Goal: Register for event/course

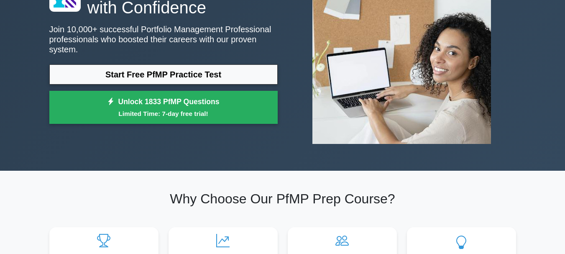
scroll to position [28, 0]
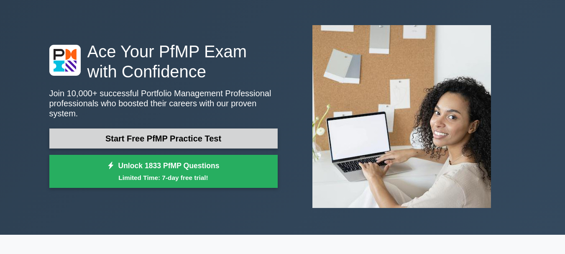
click at [179, 133] on link "Start Free PfMP Practice Test" at bounding box center [163, 138] width 228 height 20
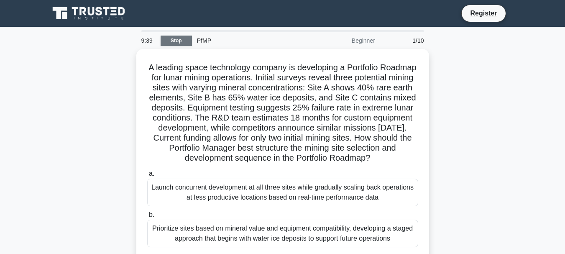
click at [183, 41] on link "Stop" at bounding box center [176, 41] width 31 height 10
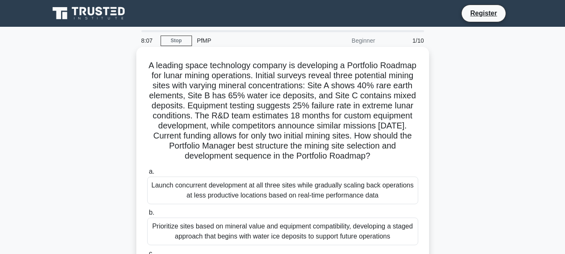
click at [173, 239] on div "Prioritize sites based on mineral value and equipment compatibility, developing…" at bounding box center [282, 232] width 271 height 28
click at [147, 215] on input "b. Prioritize sites based on mineral value and equipment compatibility, develop…" at bounding box center [147, 212] width 0 height 5
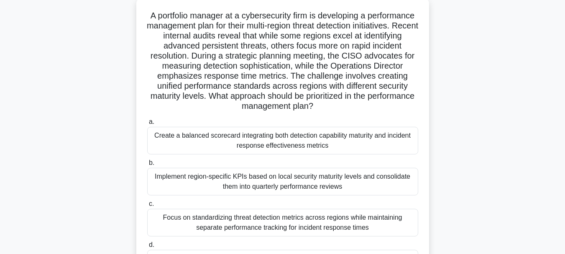
scroll to position [49, 0]
click at [216, 186] on div "Implement region-specific KPIs based on local security maturity levels and cons…" at bounding box center [282, 182] width 271 height 28
click at [147, 166] on input "b. Implement region-specific KPIs based on local security maturity levels and c…" at bounding box center [147, 163] width 0 height 5
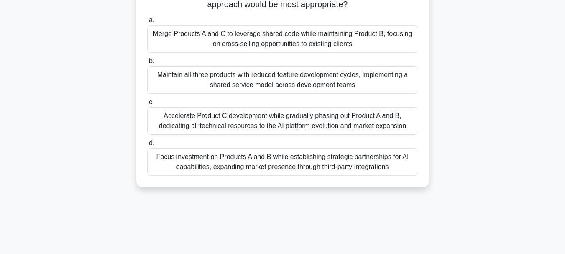
scroll to position [164, 0]
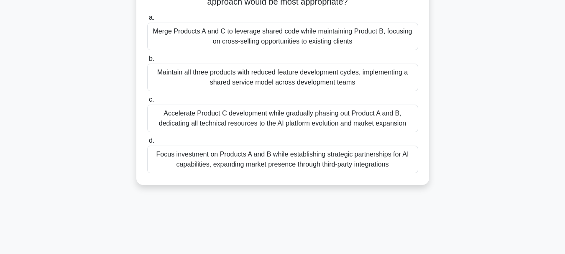
click at [210, 167] on div "Focus investment on Products A and B while establishing strategic partnerships …" at bounding box center [282, 160] width 271 height 28
click at [147, 143] on input "d. Focus investment on Products A and B while establishing strategic partnershi…" at bounding box center [147, 140] width 0 height 5
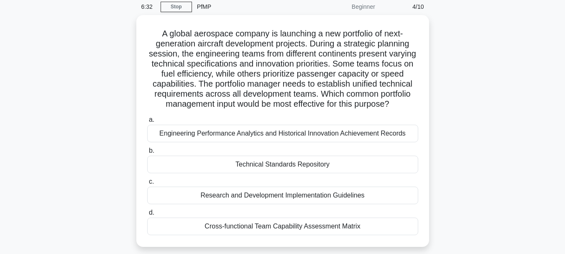
scroll to position [34, 0]
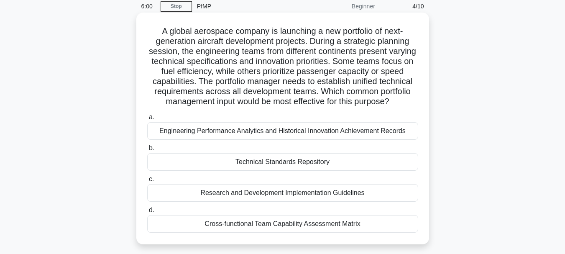
click at [238, 233] on div "Cross-functional Team Capability Assessment Matrix" at bounding box center [282, 224] width 271 height 18
click at [147, 213] on input "d. Cross-functional Team Capability Assessment Matrix" at bounding box center [147, 210] width 0 height 5
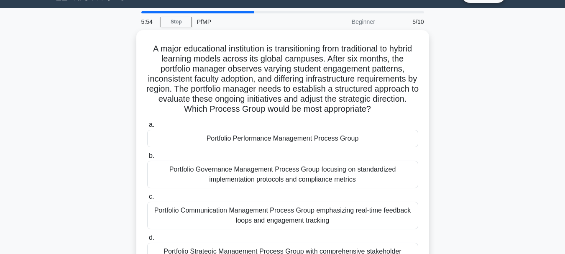
scroll to position [19, 0]
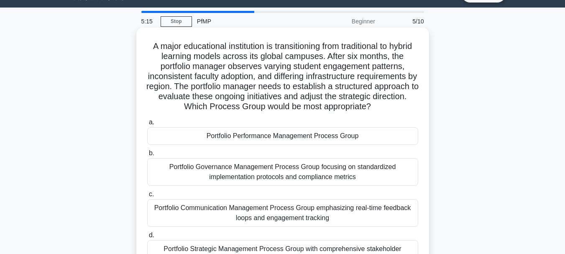
click at [241, 216] on div "Portfolio Communication Management Process Group emphasizing real-time feedback…" at bounding box center [282, 213] width 271 height 28
click at [147, 197] on input "c. Portfolio Communication Management Process Group emphasizing real-time feedb…" at bounding box center [147, 194] width 0 height 5
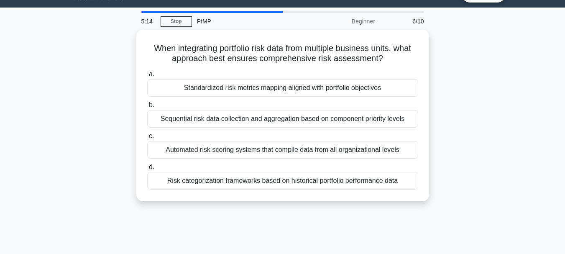
scroll to position [0, 0]
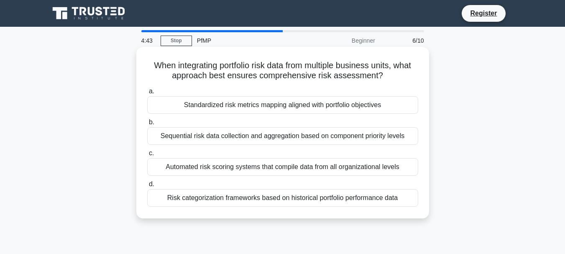
click at [246, 133] on div "Sequential risk data collection and aggregation based on component priority lev…" at bounding box center [282, 136] width 271 height 18
click at [147, 125] on input "b. Sequential risk data collection and aggregation based on component priority …" at bounding box center [147, 122] width 0 height 5
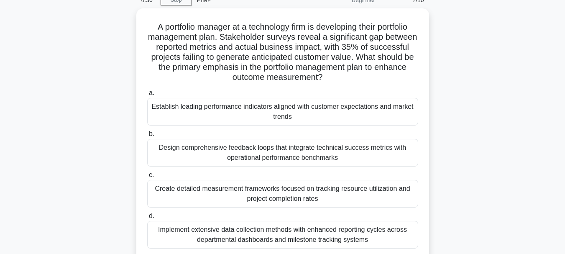
scroll to position [41, 0]
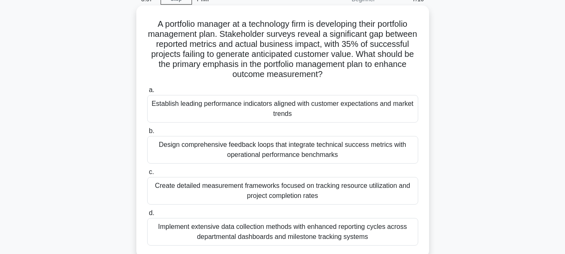
click at [246, 114] on div "Establish leading performance indicators aligned with customer expectations and…" at bounding box center [282, 109] width 271 height 28
click at [147, 93] on input "a. Establish leading performance indicators aligned with customer expectations …" at bounding box center [147, 89] width 0 height 5
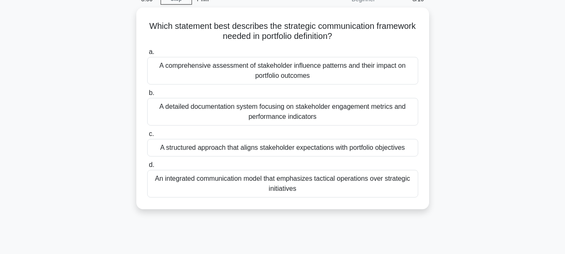
scroll to position [0, 0]
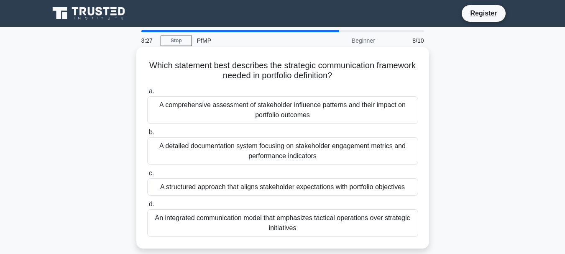
click at [262, 215] on div "An integrated communication model that emphasizes tactical operations over stra…" at bounding box center [282, 223] width 271 height 28
click at [147, 207] on input "d. An integrated communication model that emphasizes tactical operations over s…" at bounding box center [147, 204] width 0 height 5
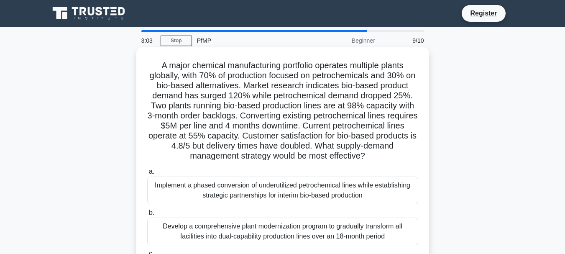
click at [256, 199] on div "Implement a phased conversion of underutilized petrochemical lines while establ…" at bounding box center [282, 191] width 271 height 28
click at [147, 174] on input "a. Implement a phased conversion of underutilized petrochemical lines while est…" at bounding box center [147, 171] width 0 height 5
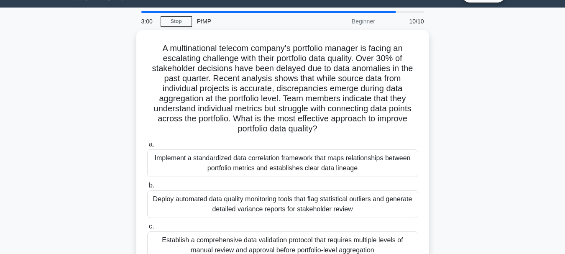
scroll to position [20, 0]
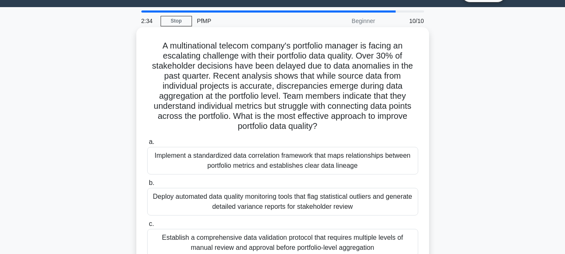
click at [238, 237] on div "Establish a comprehensive data validation protocol that requires multiple level…" at bounding box center [282, 243] width 271 height 28
click at [147, 227] on input "c. Establish a comprehensive data validation protocol that requires multiple le…" at bounding box center [147, 223] width 0 height 5
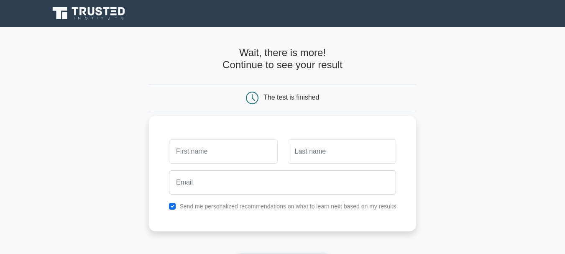
type input "v"
type input "Vanela"
click at [306, 157] on input "text" at bounding box center [342, 151] width 108 height 24
type input "Uci"
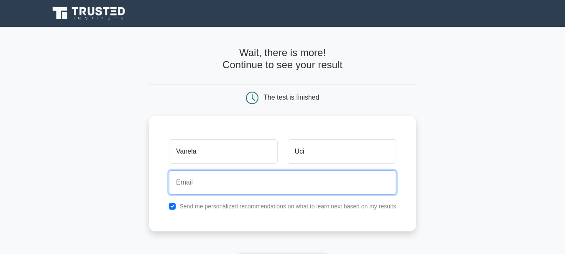
click at [273, 191] on input "email" at bounding box center [282, 182] width 227 height 24
type input "vanellaucii02@gmail.com"
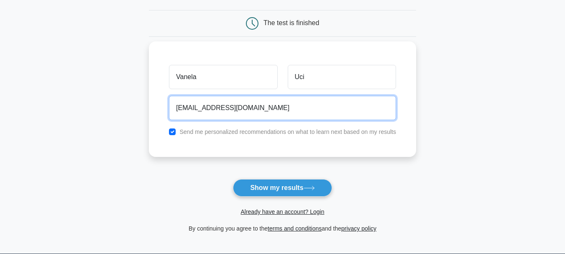
scroll to position [75, 0]
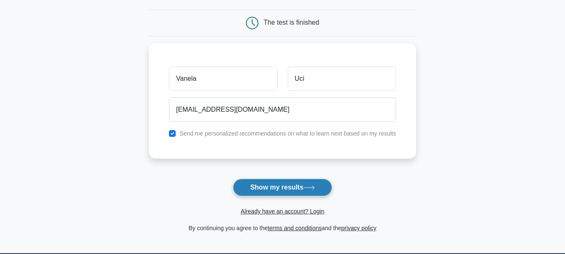
click at [283, 186] on button "Show my results" at bounding box center [282, 188] width 99 height 18
